Goal: Check status: Check status

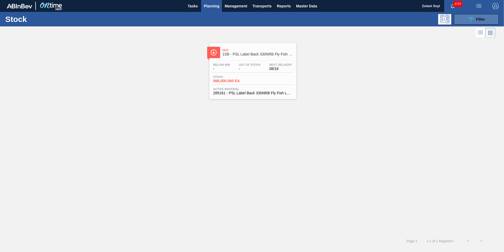
click at [465, 17] on button "089F7B8B-B2A5-4AFE-B5C0-19BA573D28AC Filter" at bounding box center [476, 19] width 45 height 11
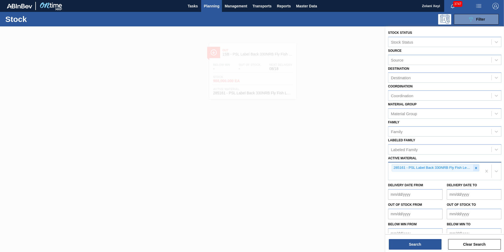
click at [476, 168] on icon at bounding box center [476, 168] width 2 height 2
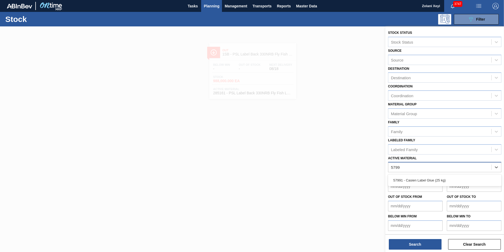
type Material "57991"
click at [432, 179] on div "57991 - Casien Label Glue (25 kg)" at bounding box center [444, 180] width 113 height 10
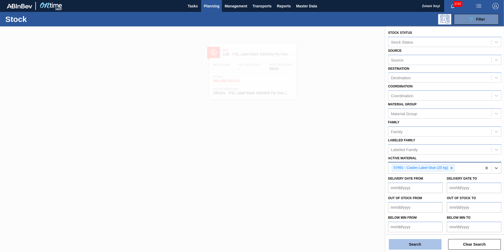
click at [422, 243] on button "Search" at bounding box center [415, 244] width 53 height 11
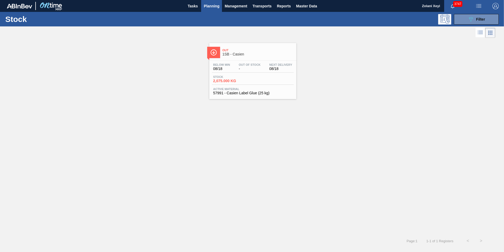
click at [249, 79] on span "2,075.000 KG" at bounding box center [231, 81] width 37 height 4
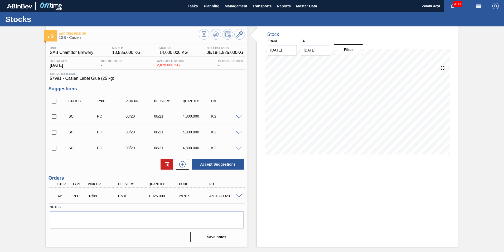
click at [239, 196] on span at bounding box center [239, 196] width 6 height 4
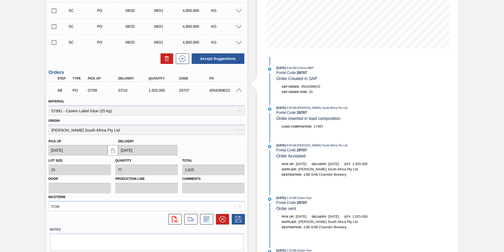
scroll to position [123, 0]
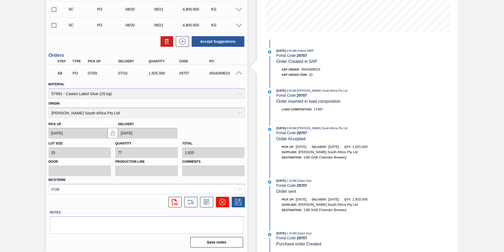
click at [222, 201] on icon at bounding box center [222, 202] width 6 height 6
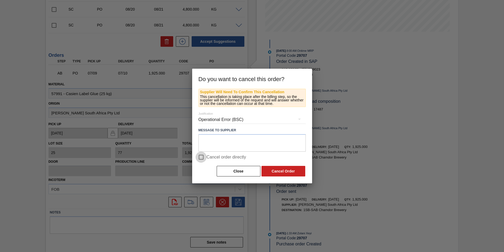
click at [201, 156] on input "Cancel order directly" at bounding box center [201, 156] width 11 height 11
checkbox input "true"
click at [284, 171] on button "Cancel Order" at bounding box center [284, 171] width 44 height 11
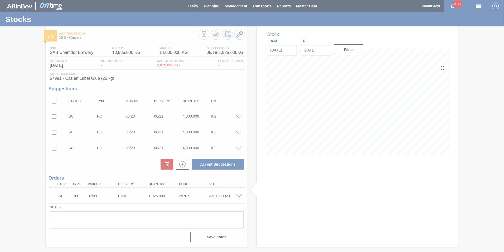
scroll to position [0, 0]
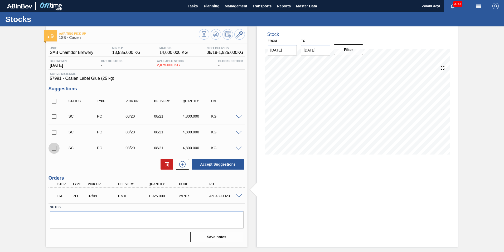
click at [54, 147] on input "checkbox" at bounding box center [54, 147] width 11 height 11
click at [212, 163] on button "Accept Suggestions" at bounding box center [218, 164] width 53 height 11
checkbox input "false"
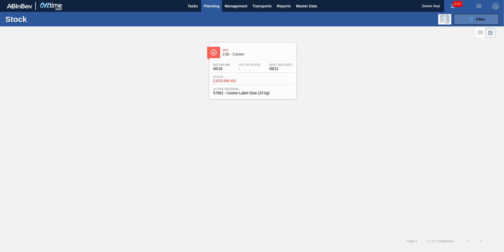
click at [463, 19] on button "089F7B8B-B2A5-4AFE-B5C0-19BA573D28AC Filter" at bounding box center [476, 19] width 45 height 11
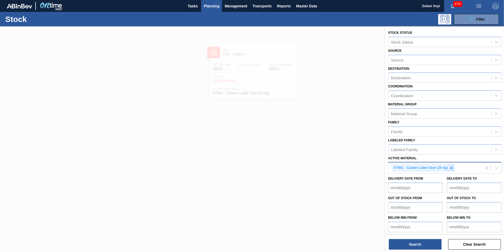
click at [453, 167] on icon at bounding box center [452, 168] width 4 height 4
type Material "284673"
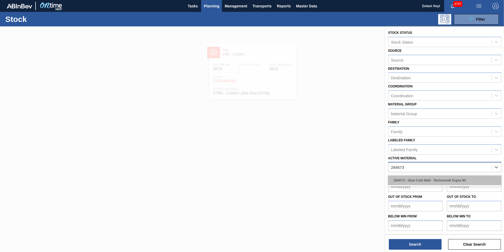
click at [440, 179] on div "284673 - Glue Cold Melt - Technomelt Supra 90" at bounding box center [444, 180] width 113 height 10
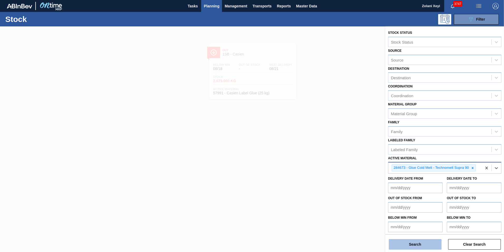
click at [425, 244] on button "Search" at bounding box center [415, 244] width 53 height 11
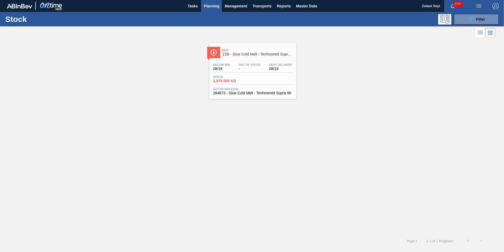
click at [247, 77] on span "Stock" at bounding box center [231, 76] width 37 height 3
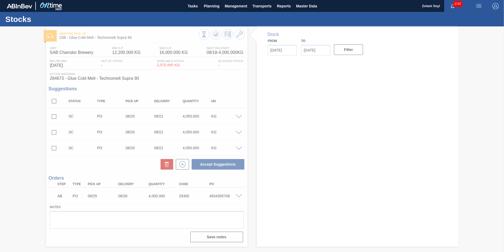
type input "[DATE]"
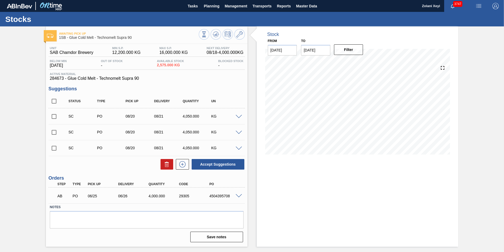
click at [239, 196] on span at bounding box center [239, 196] width 6 height 4
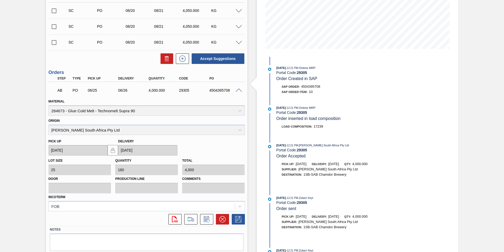
scroll to position [123, 0]
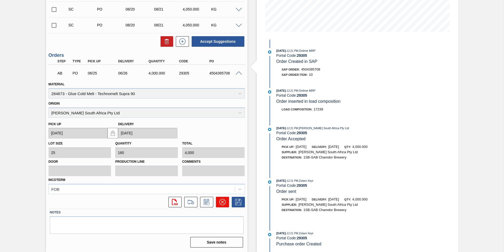
click at [222, 201] on icon at bounding box center [222, 202] width 6 height 6
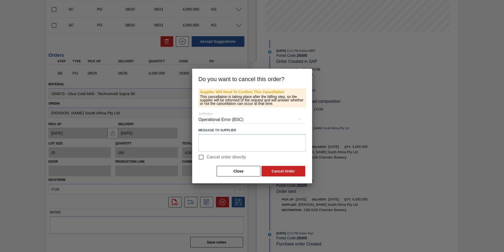
click at [200, 157] on input "Cancel order directly" at bounding box center [201, 156] width 11 height 11
checkbox input "true"
click at [285, 170] on button "Cancel Order" at bounding box center [284, 171] width 44 height 11
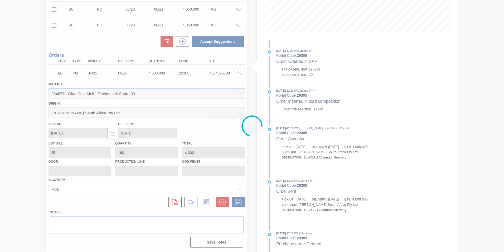
scroll to position [0, 0]
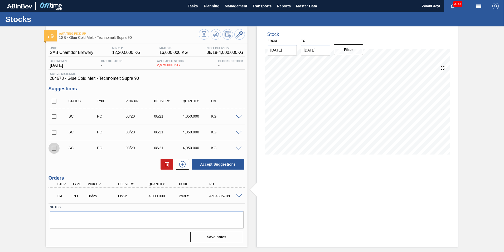
click at [54, 148] on input "checkbox" at bounding box center [54, 147] width 11 height 11
click at [218, 163] on button "Accept Suggestions" at bounding box center [218, 164] width 53 height 11
checkbox input "false"
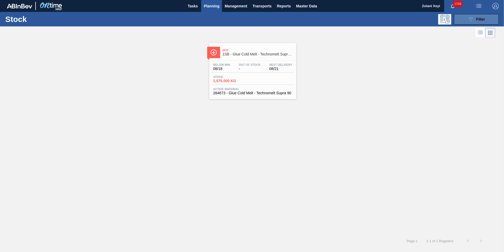
click at [465, 20] on button "089F7B8B-B2A5-4AFE-B5C0-19BA573D28AC Filter" at bounding box center [476, 19] width 45 height 11
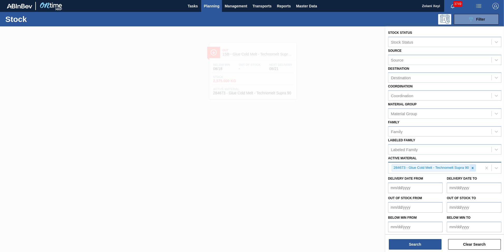
click at [473, 166] on icon at bounding box center [473, 168] width 4 height 4
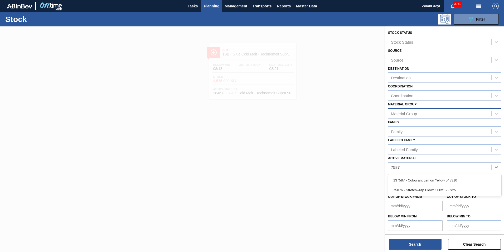
type Material "75876"
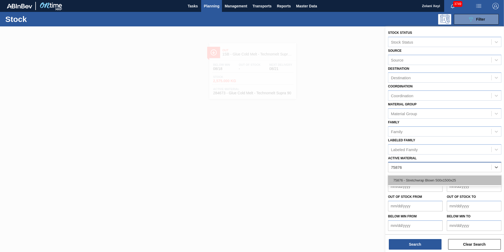
click at [437, 180] on div "75876 - Stretchwrap Blown 500x1500x25" at bounding box center [444, 180] width 113 height 10
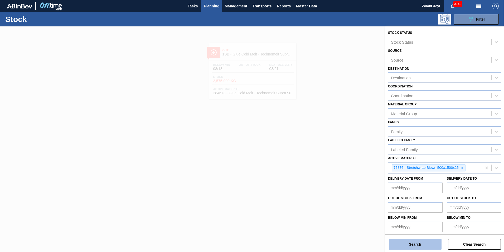
click at [429, 245] on button "Search" at bounding box center [415, 244] width 53 height 11
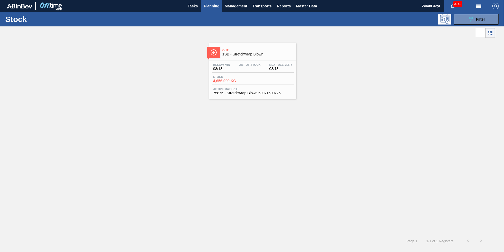
click at [259, 75] on div "Stock 4,656.000 KG" at bounding box center [253, 79] width 82 height 9
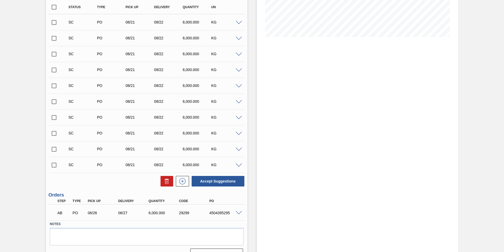
scroll to position [129, 0]
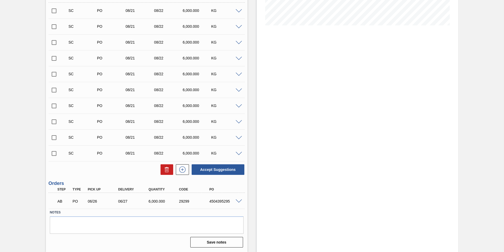
click at [238, 201] on span at bounding box center [239, 201] width 6 height 4
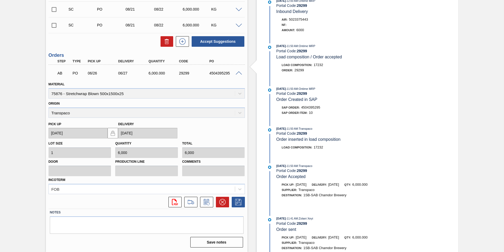
scroll to position [38, 0]
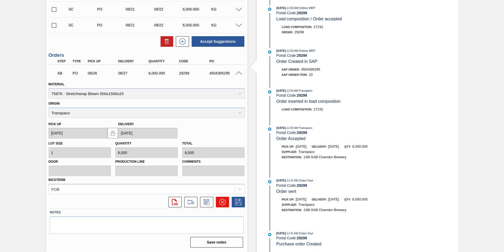
click at [222, 201] on icon at bounding box center [222, 201] width 3 height 3
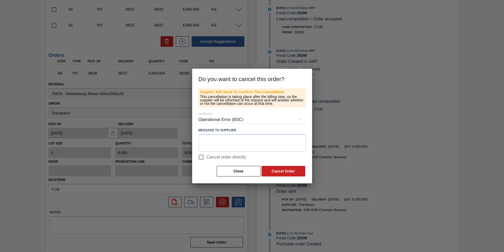
click at [200, 157] on input "Cancel order directly" at bounding box center [201, 156] width 11 height 11
checkbox input "true"
click at [288, 171] on button "Cancel Order" at bounding box center [284, 171] width 44 height 11
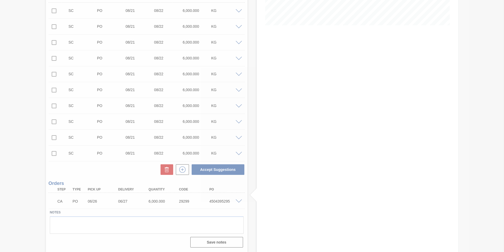
scroll to position [129, 0]
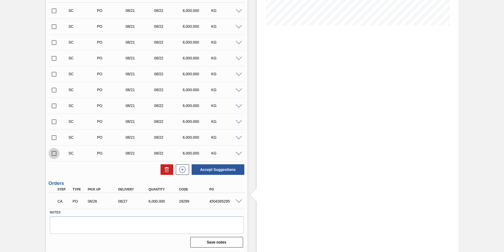
click at [53, 153] on input "checkbox" at bounding box center [54, 153] width 11 height 11
click at [215, 168] on button "Accept Suggestions" at bounding box center [218, 169] width 53 height 11
checkbox input "false"
